Goal: Task Accomplishment & Management: Use online tool/utility

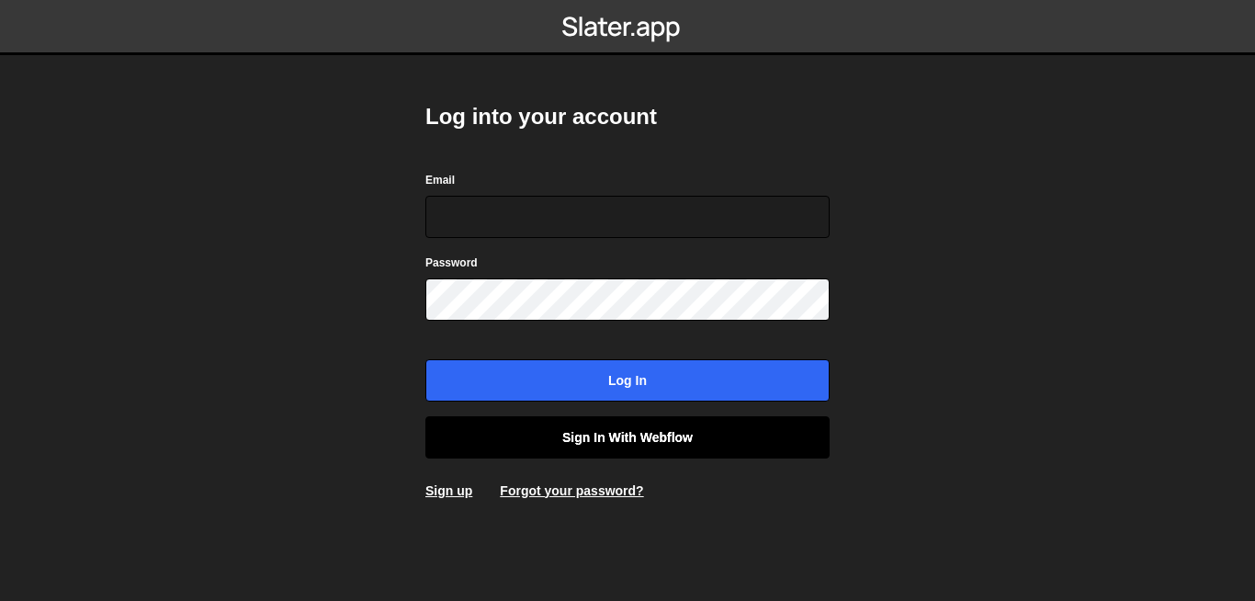
click at [650, 435] on link "Sign in with Webflow" at bounding box center [627, 437] width 404 height 42
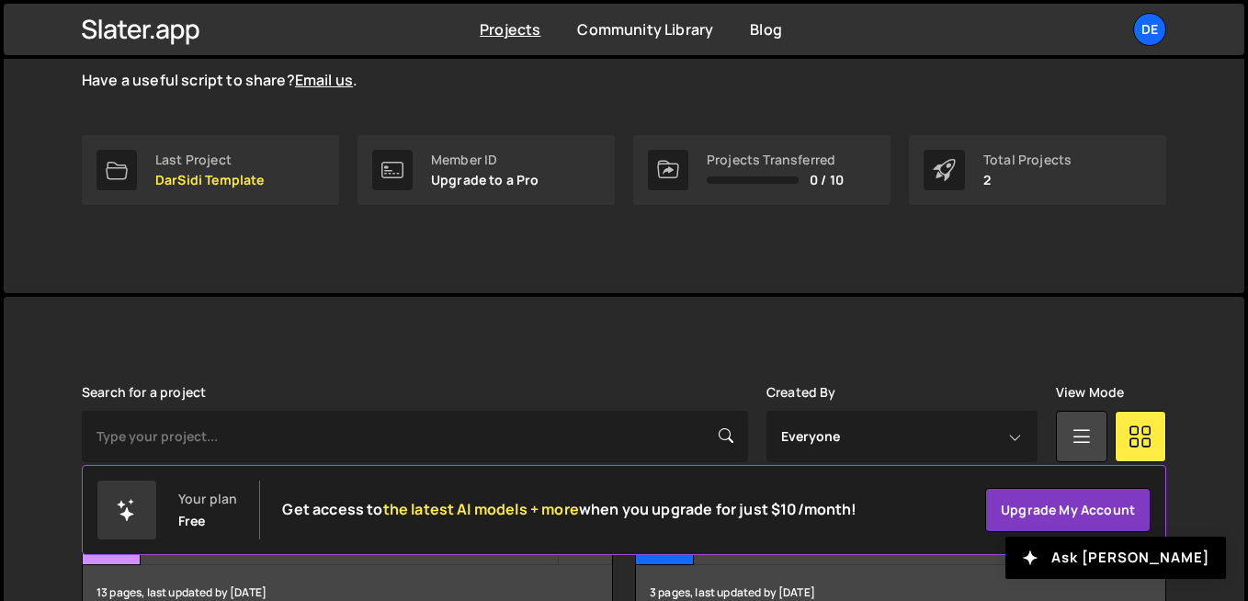
scroll to position [236, 0]
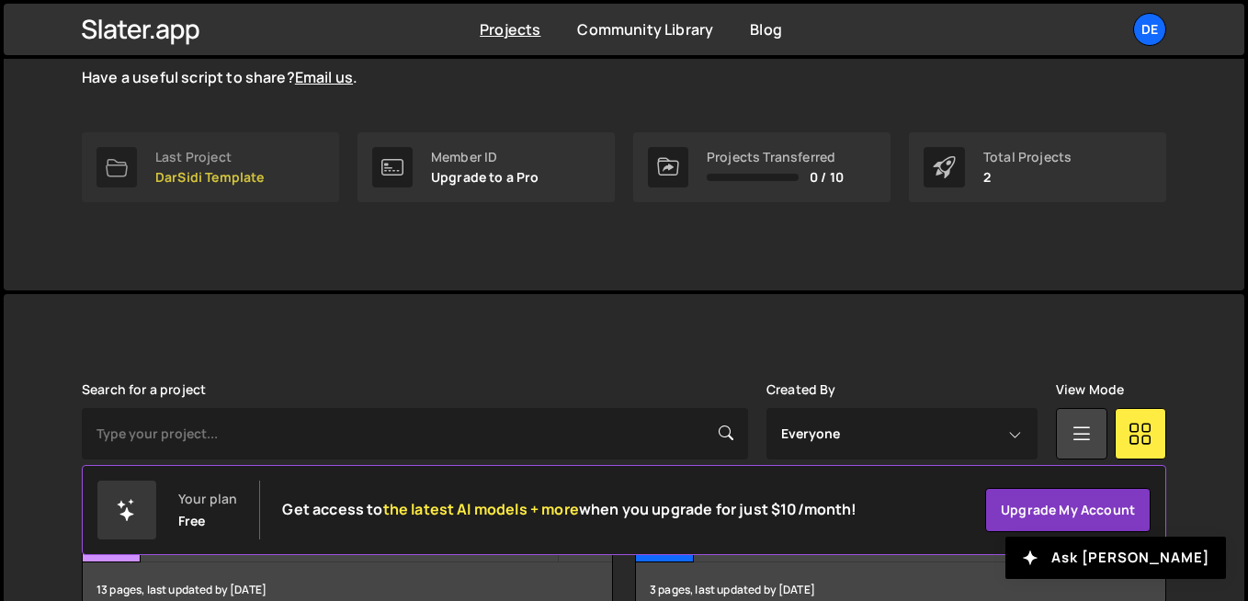
click at [175, 173] on p "DarSidi Template" at bounding box center [209, 177] width 109 height 15
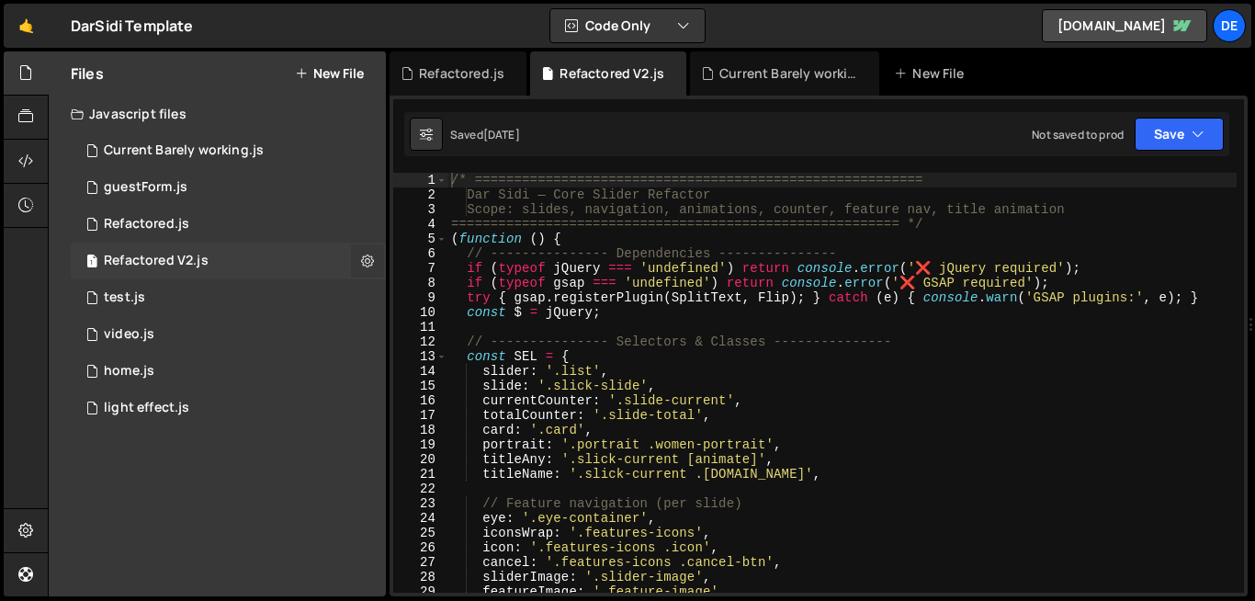
click at [372, 264] on icon at bounding box center [367, 260] width 13 height 17
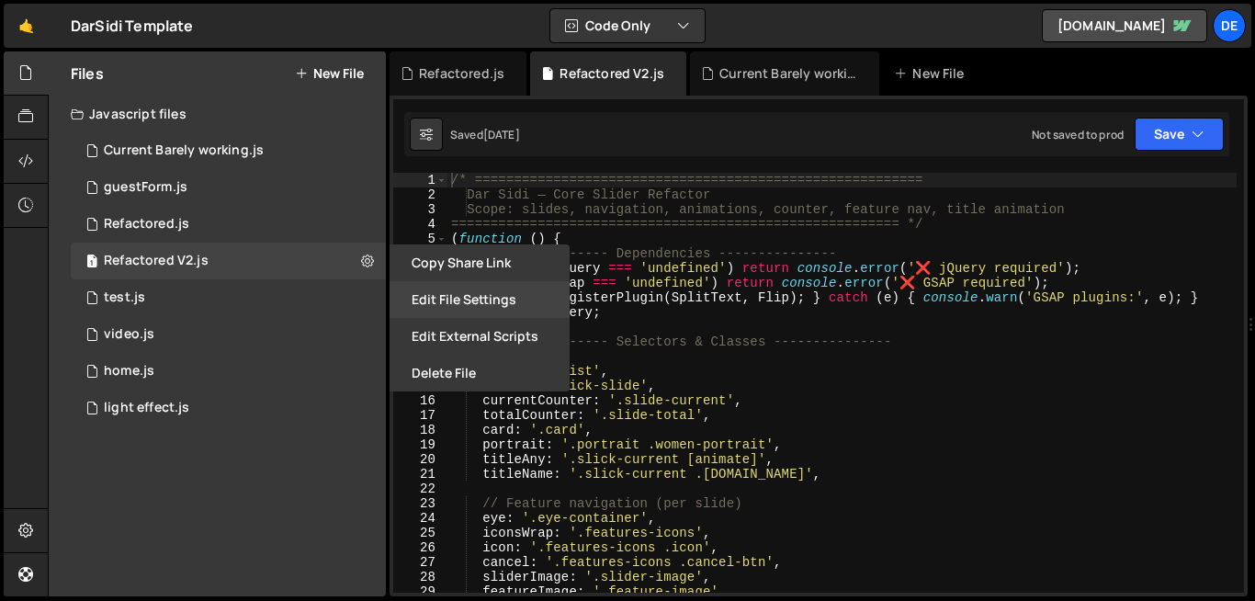
click at [496, 298] on button "Edit File Settings" at bounding box center [480, 299] width 180 height 37
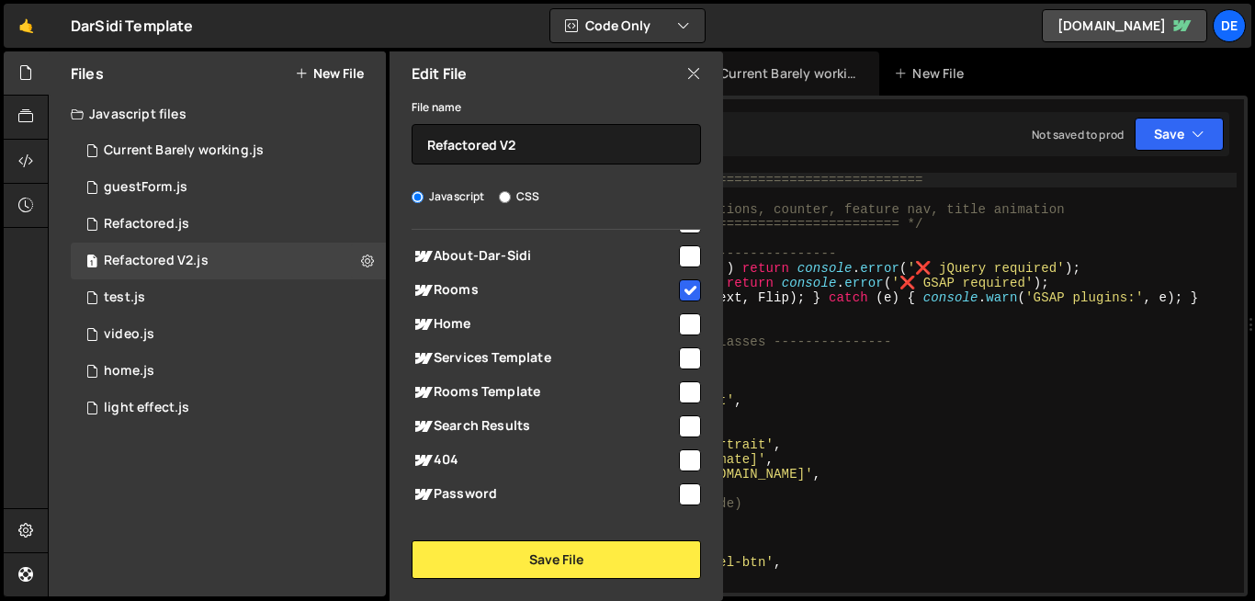
scroll to position [221, 0]
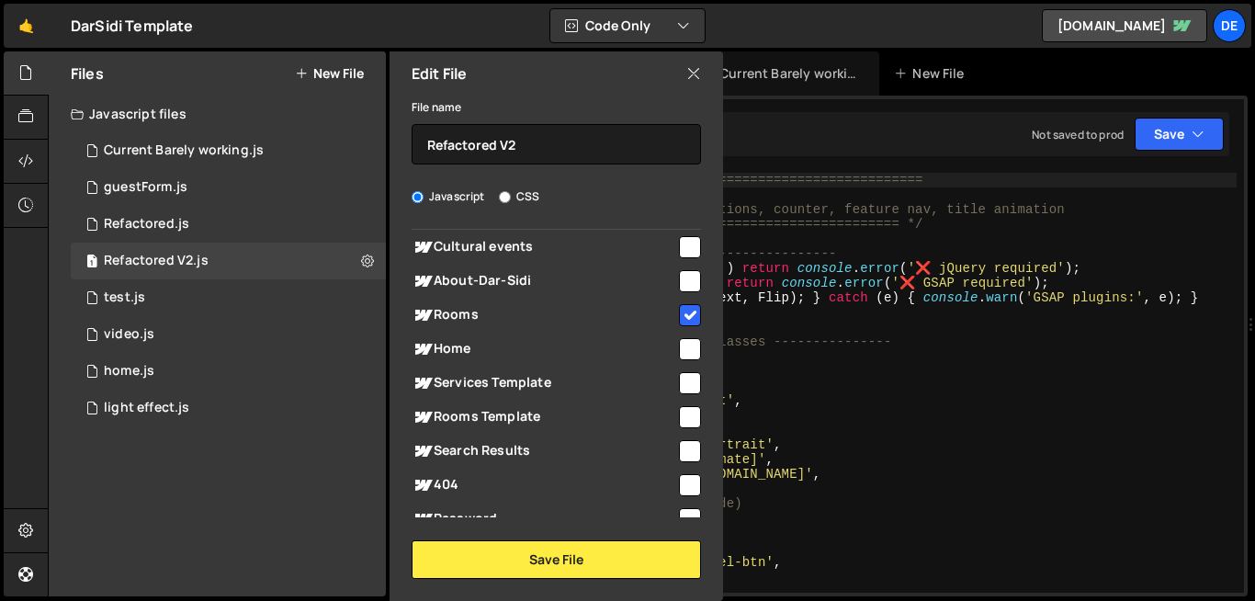
type textarea "slider: '.list',"
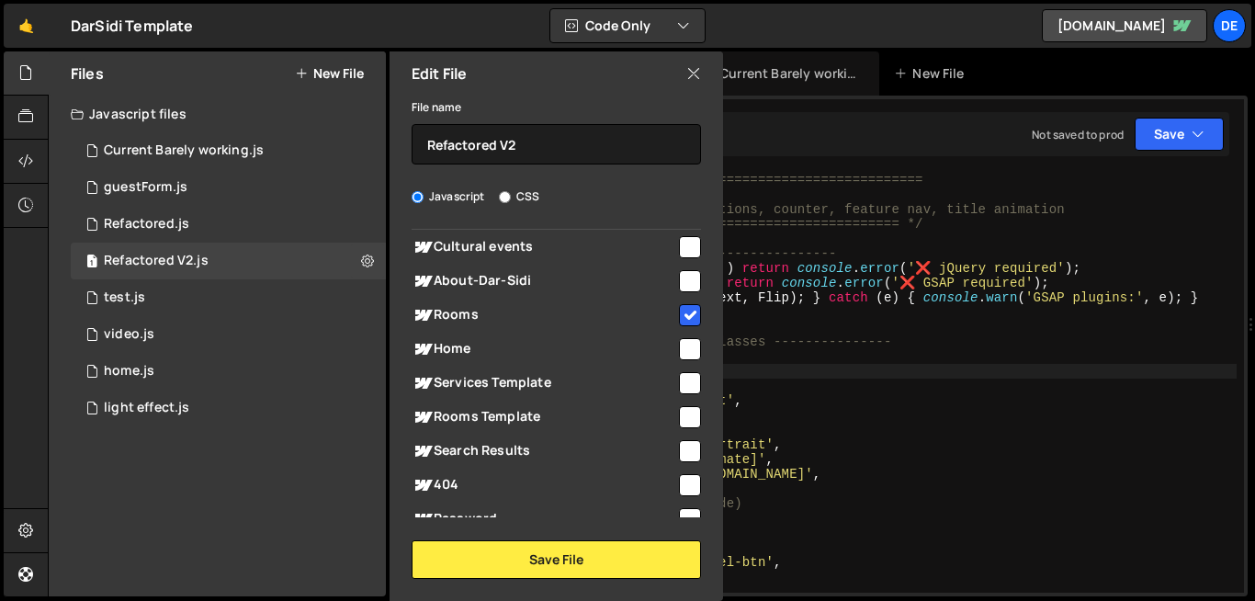
click at [869, 376] on div "/* ========================================================= Dar Sidi — Core Sl…" at bounding box center [841, 397] width 789 height 449
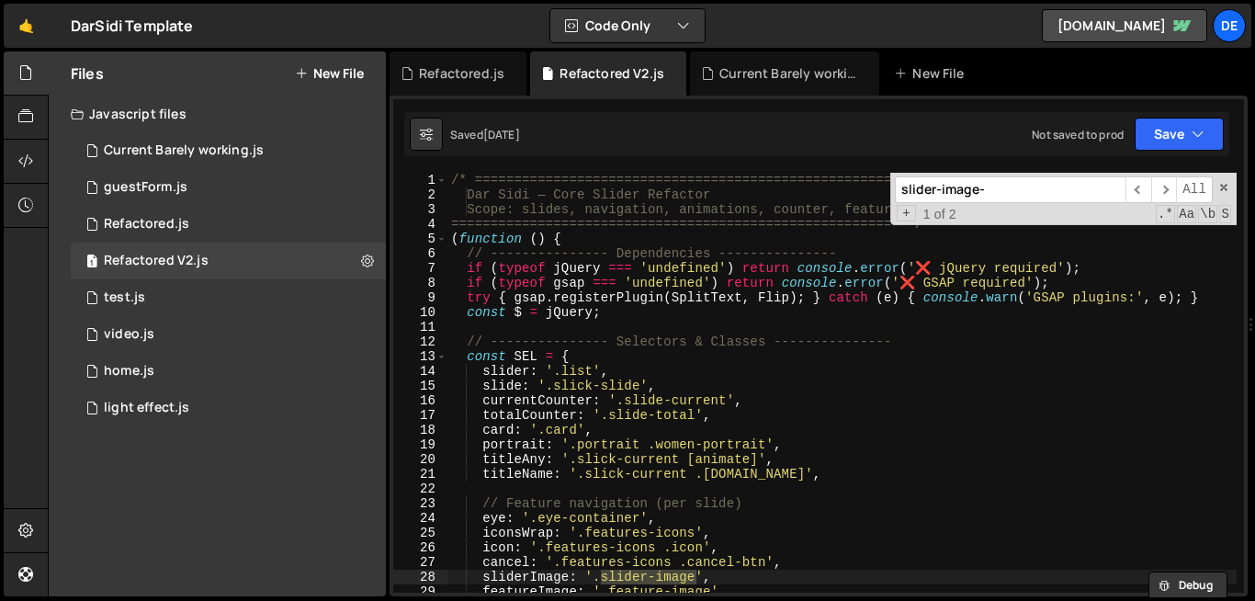
scroll to position [21, 0]
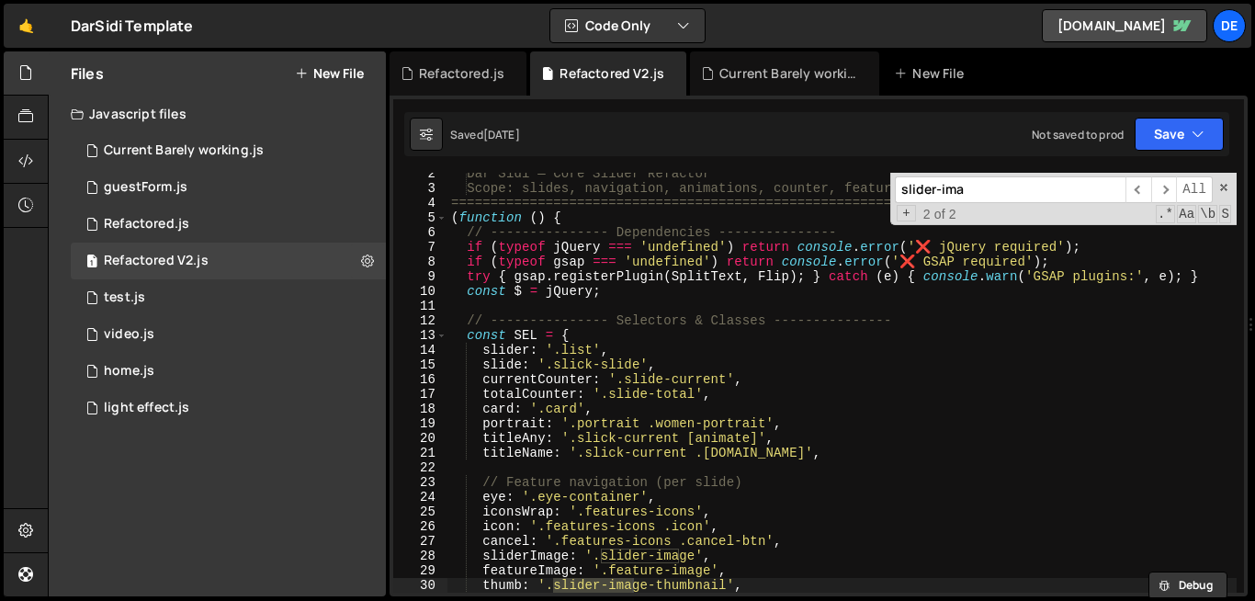
type input "slider-ima"
type textarea "thumb: '.slider-image-thumbnail',"
type textarea "const FLAGS = { navInit: 'navInitialized', titleSplit: 'splitDone' };"
type textarea "var DEBUG = true;"
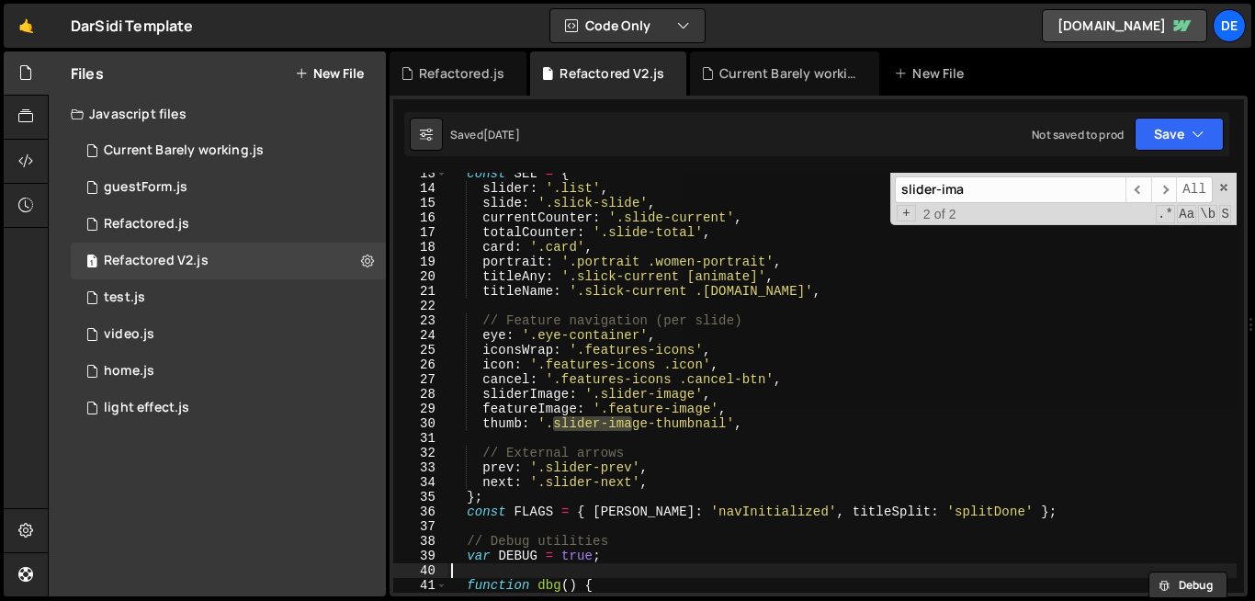
type textarea "}"
type textarea "if (!$slider.length) return;"
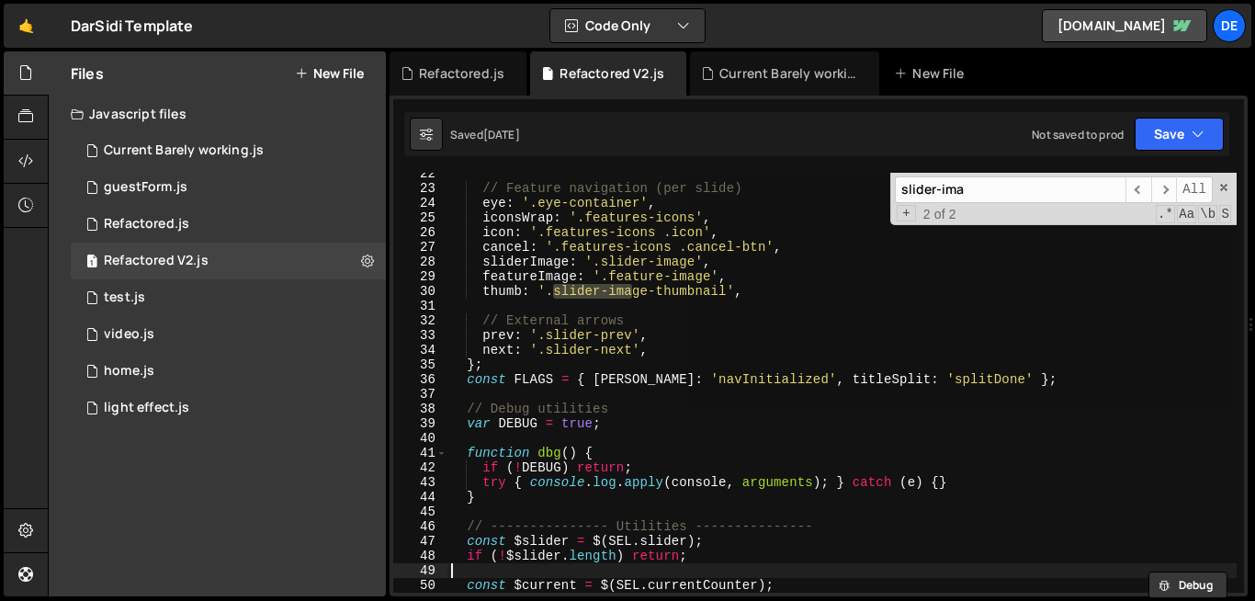
type textarea "const $total = $(SEL.totalCounter);"
type textarea "}"
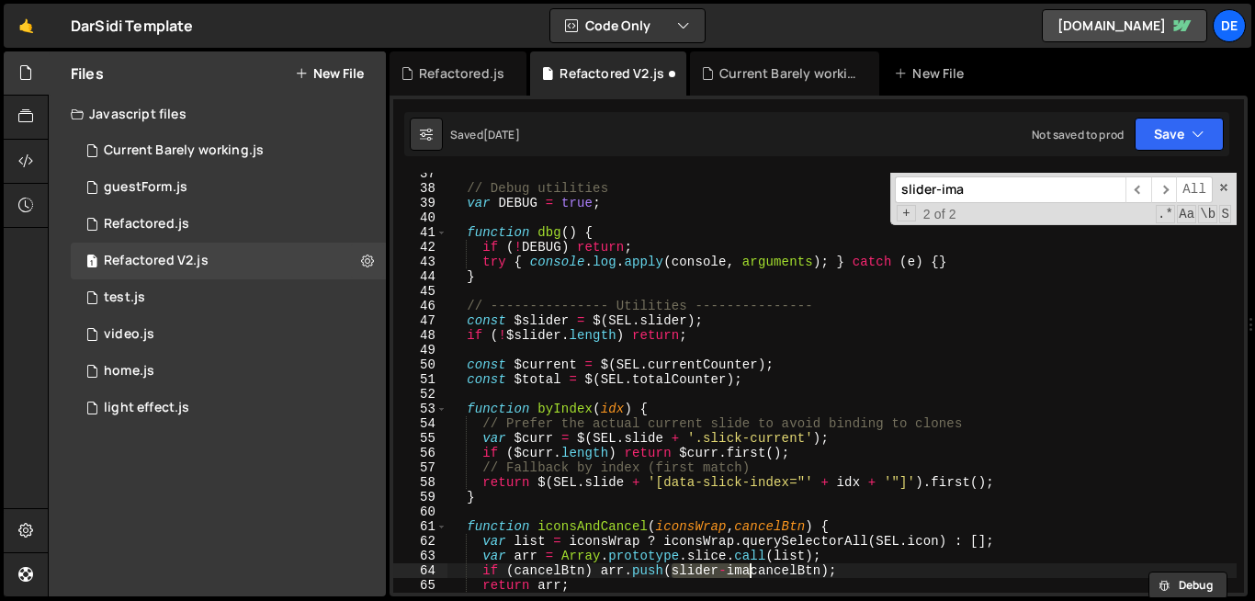
scroll to position [217, 0]
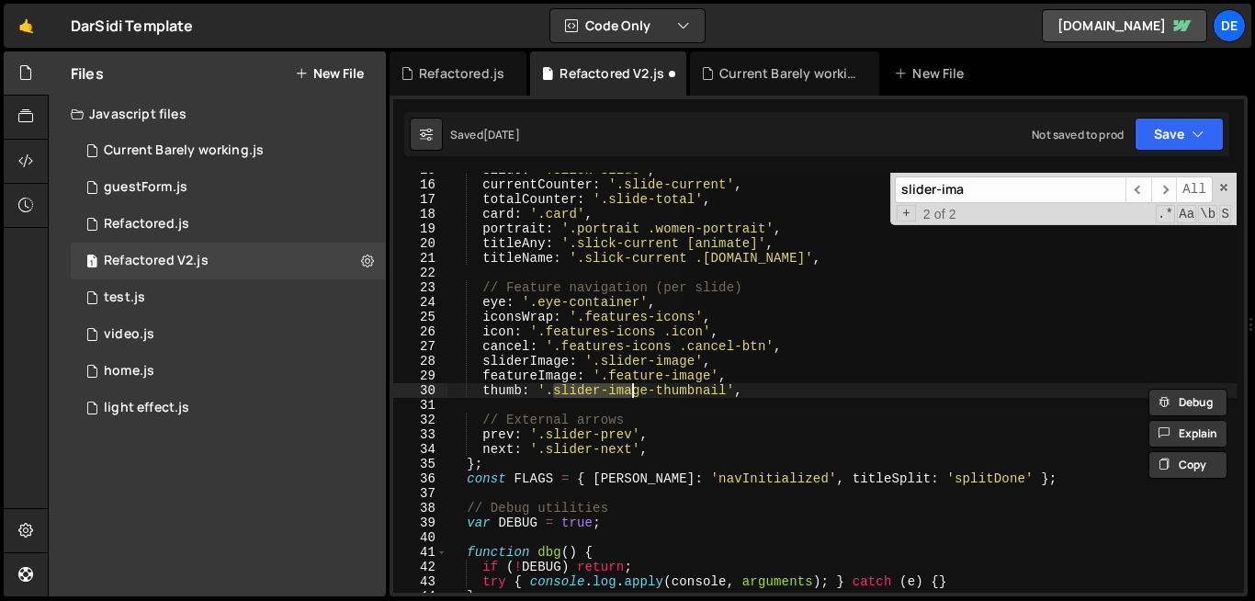
click at [609, 393] on div "slide : '.slick-slide' , currentCounter : '.slide-current' , totalCounter : '.s…" at bounding box center [841, 383] width 789 height 420
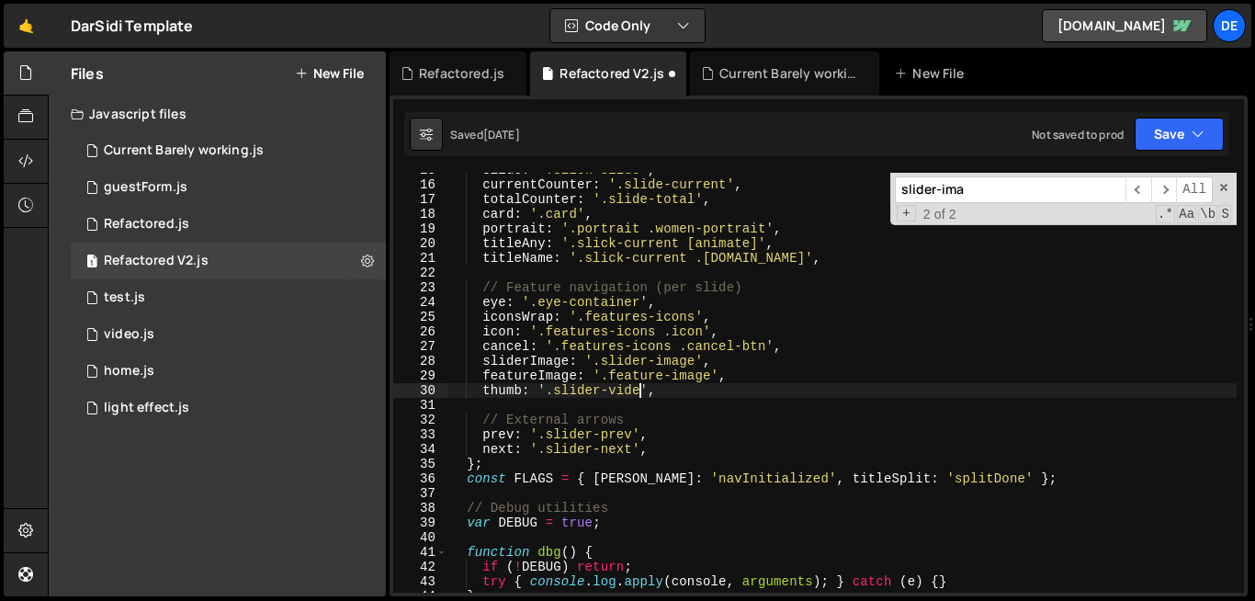
scroll to position [0, 14]
type textarea "thumb: '.slider-video',"
click at [990, 185] on input "slider-ima" at bounding box center [1010, 189] width 231 height 27
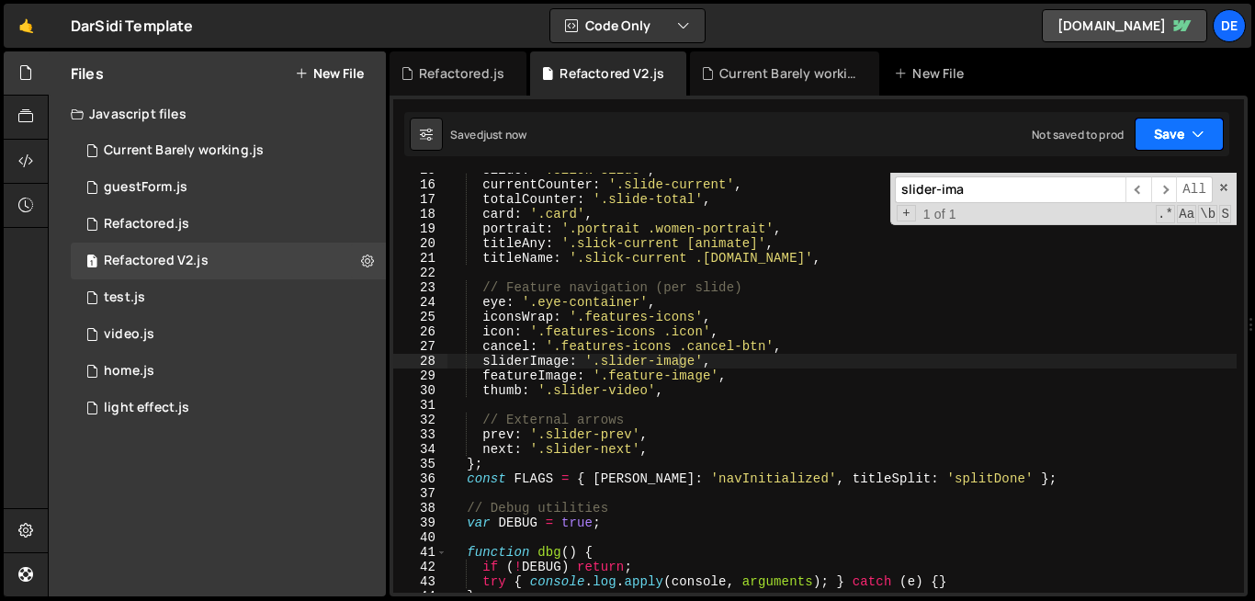
click at [1167, 136] on button "Save" at bounding box center [1179, 134] width 89 height 33
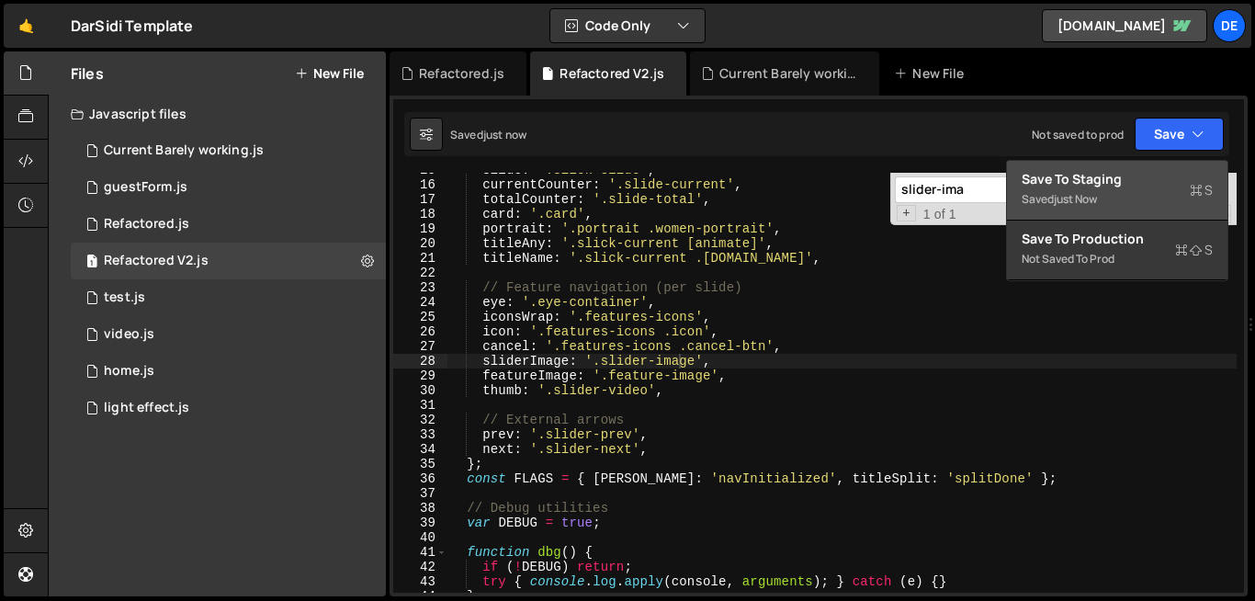
click at [1118, 179] on div "Save to Staging S" at bounding box center [1117, 179] width 191 height 18
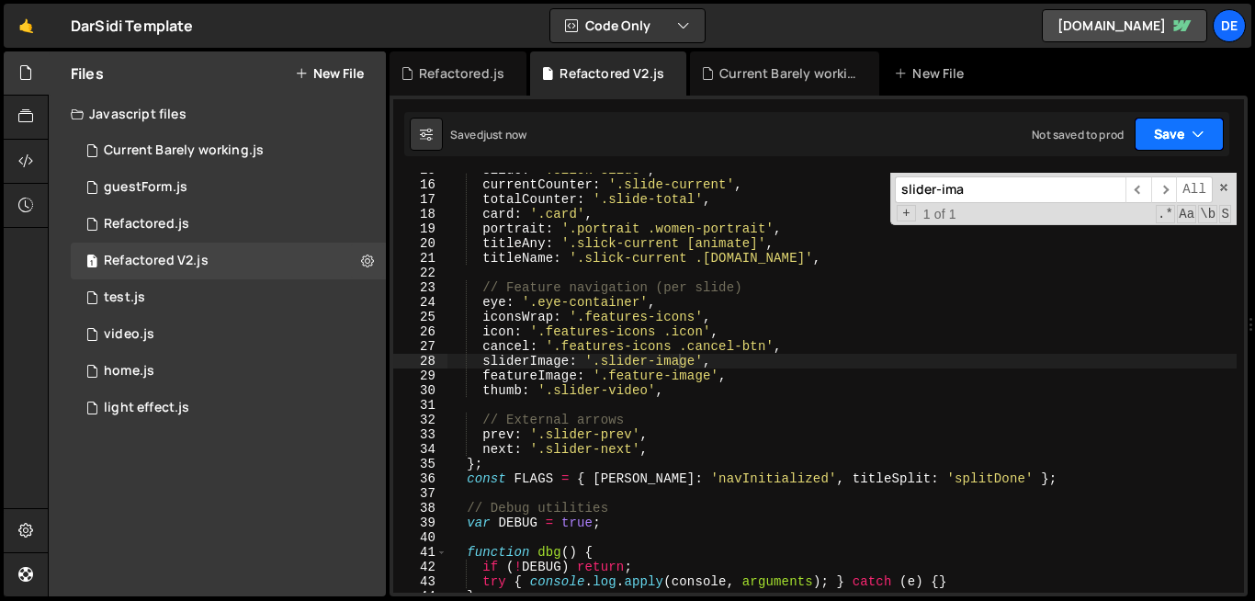
click at [1172, 134] on button "Save" at bounding box center [1179, 134] width 89 height 33
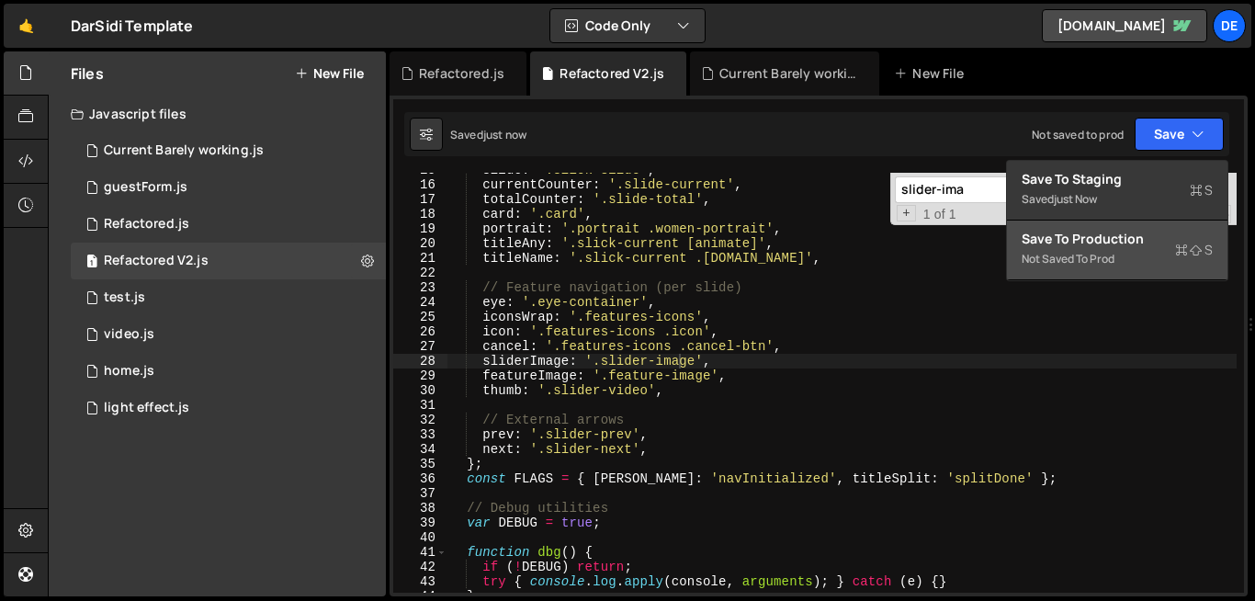
click at [1124, 245] on div "Save to Production S" at bounding box center [1117, 239] width 191 height 18
